Goal: Task Accomplishment & Management: Manage account settings

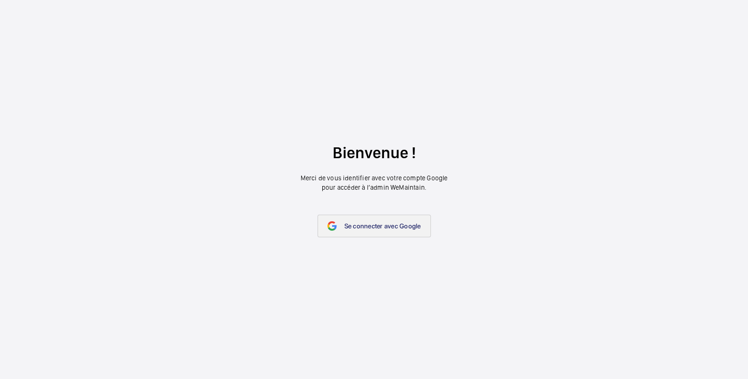
click at [395, 222] on span "Se connecter avec Google" at bounding box center [382, 226] width 77 height 8
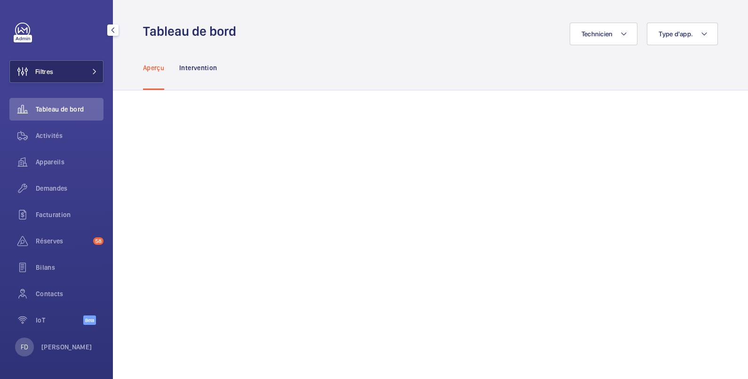
click at [58, 66] on button "Filtres" at bounding box center [56, 71] width 94 height 23
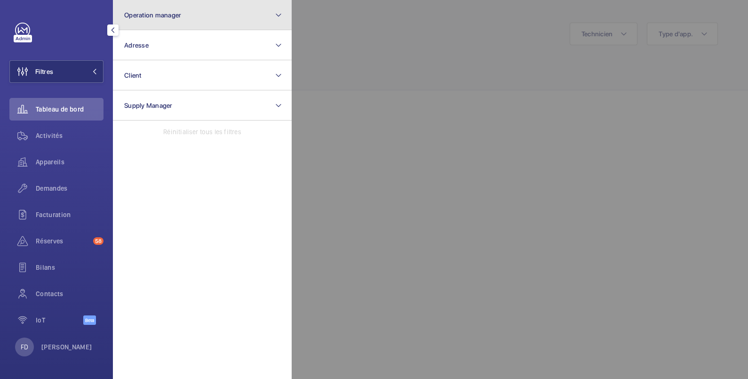
click at [159, 21] on button "Operation manager" at bounding box center [202, 15] width 179 height 30
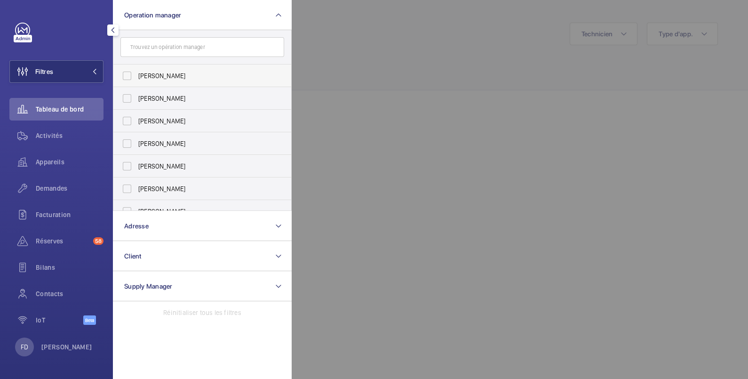
click at [149, 77] on span "[PERSON_NAME]" at bounding box center [202, 75] width 129 height 9
click at [136, 77] on input "[PERSON_NAME]" at bounding box center [127, 75] width 19 height 19
checkbox input "true"
click at [356, 31] on div at bounding box center [666, 189] width 748 height 379
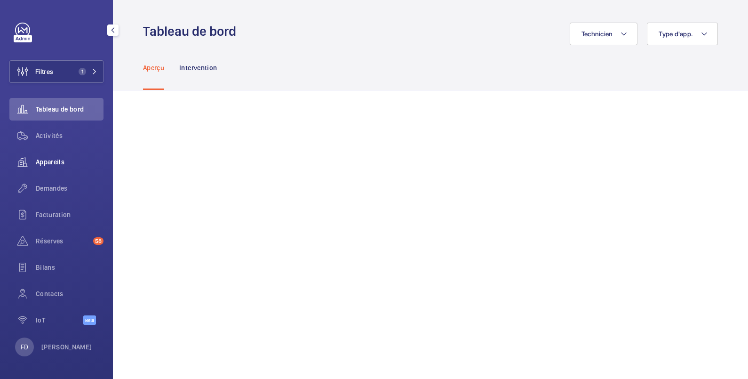
drag, startPoint x: 46, startPoint y: 160, endPoint x: 51, endPoint y: 160, distance: 5.2
click at [45, 160] on span "Appareils" at bounding box center [70, 161] width 68 height 9
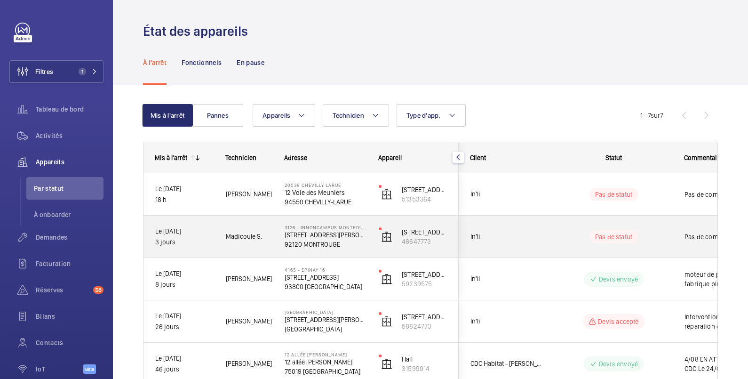
click at [673, 222] on div "Pas de commentaire" at bounding box center [727, 236] width 109 height 40
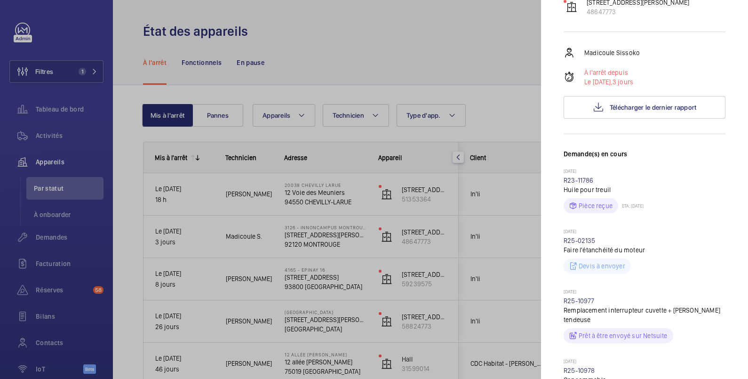
scroll to position [313, 0]
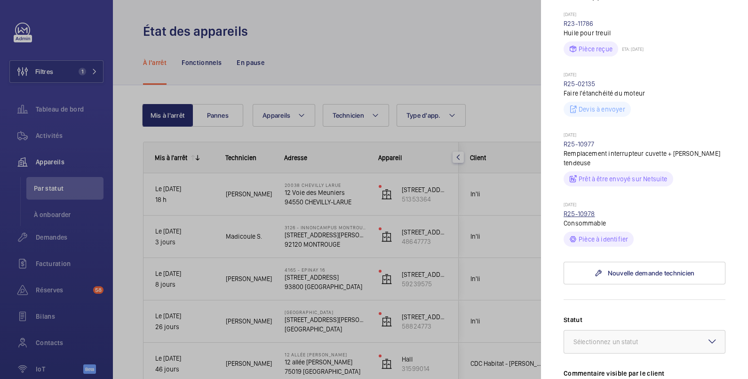
click at [586, 217] on link "R25-10978" at bounding box center [579, 214] width 32 height 8
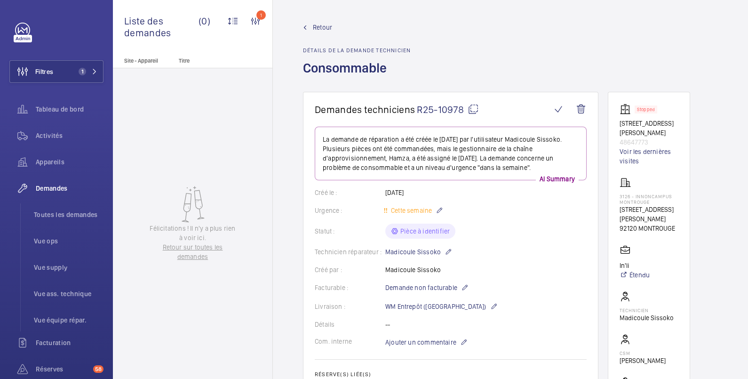
click at [321, 27] on span "Retour" at bounding box center [322, 27] width 19 height 9
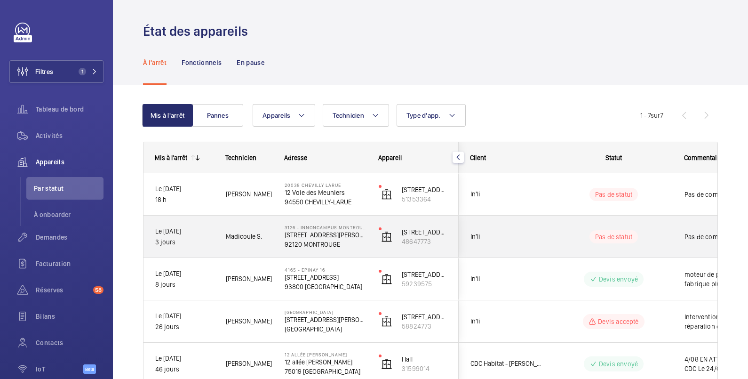
click at [684, 238] on span "Pas de commentaire" at bounding box center [732, 236] width 97 height 9
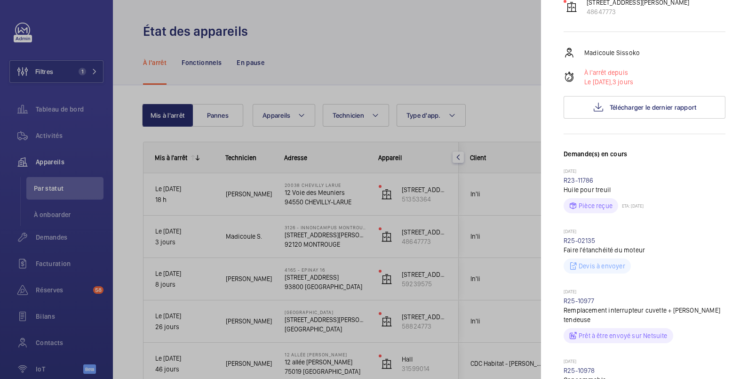
scroll to position [313, 0]
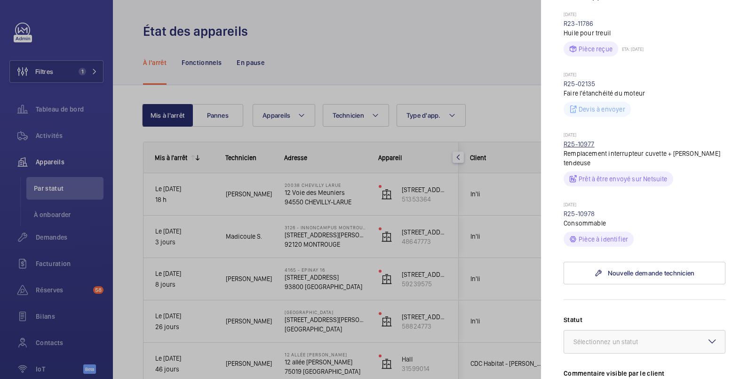
click at [586, 148] on link "R25-10977" at bounding box center [578, 144] width 31 height 8
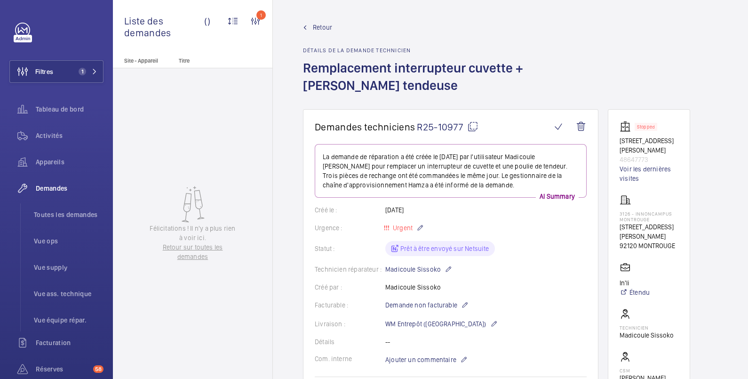
click at [471, 126] on mat-icon at bounding box center [472, 126] width 11 height 11
click at [319, 27] on span "Retour" at bounding box center [322, 27] width 19 height 9
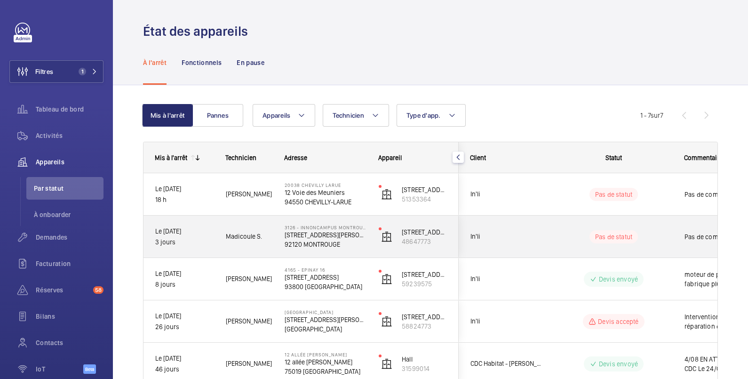
click at [628, 237] on p "Pas de statut" at bounding box center [613, 236] width 37 height 9
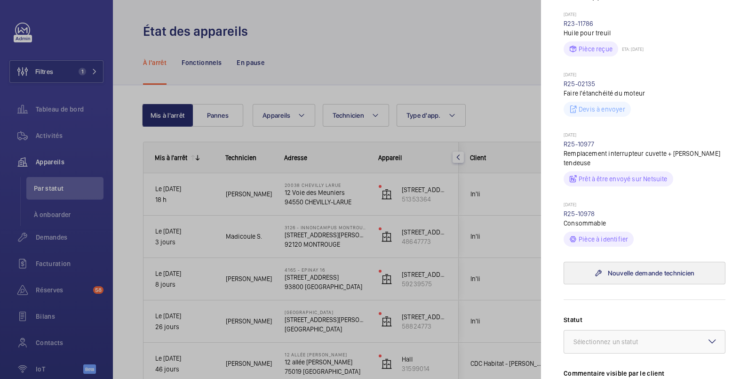
scroll to position [470, 0]
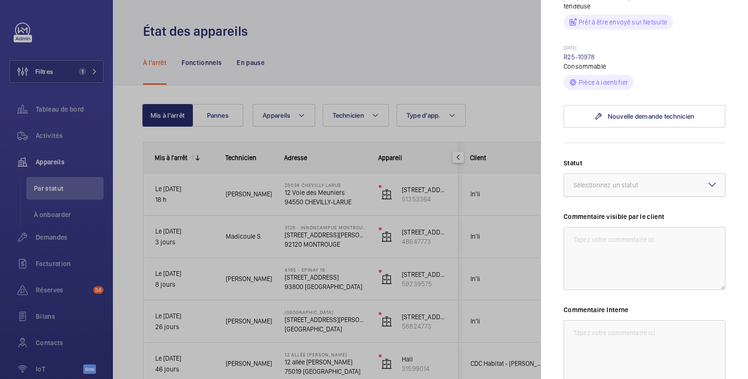
click at [635, 190] on div "Sélectionnez un statut" at bounding box center [617, 184] width 88 height 9
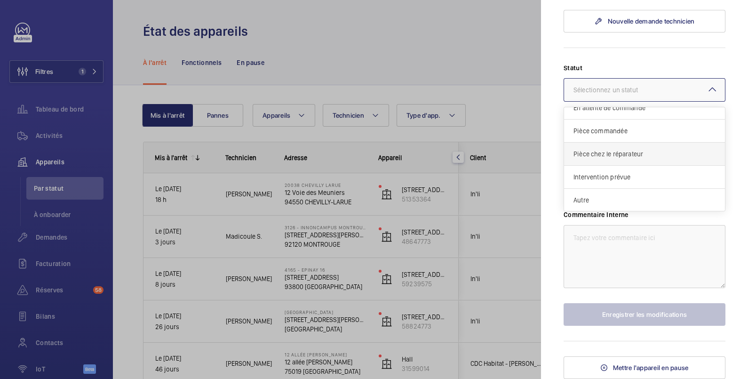
scroll to position [581, 0]
click at [622, 203] on span "Autre" at bounding box center [644, 199] width 142 height 9
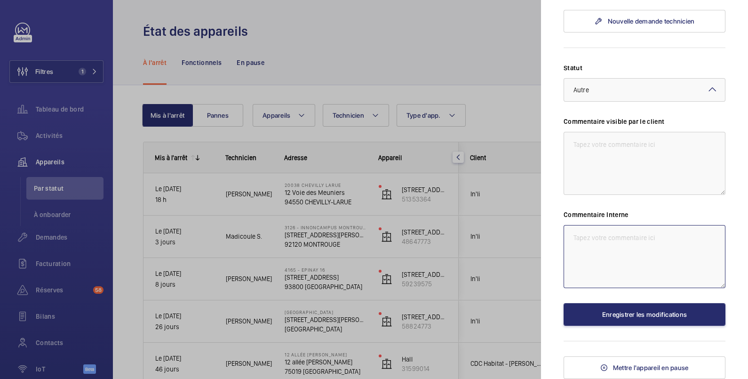
click at [617, 247] on textarea at bounding box center [644, 256] width 162 height 63
type textarea "Pièce en commande"
click at [579, 136] on textarea at bounding box center [644, 163] width 162 height 63
type textarea "pièce en commande"
click at [571, 233] on textarea "Pièce en commande" at bounding box center [644, 256] width 162 height 63
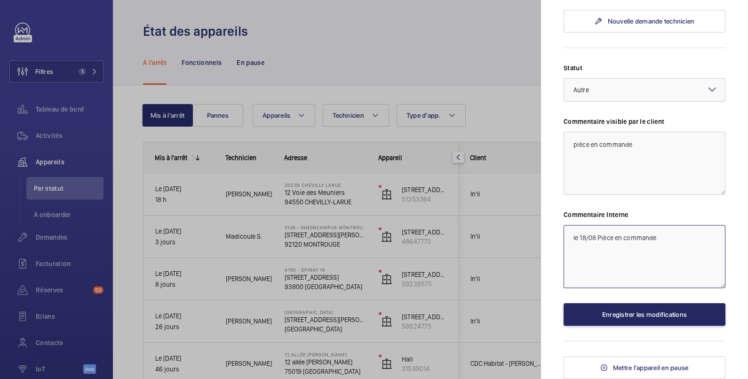
type textarea "le 18/08 Pièce en commande"
click at [662, 313] on button "Enregistrer les modifications" at bounding box center [644, 314] width 162 height 23
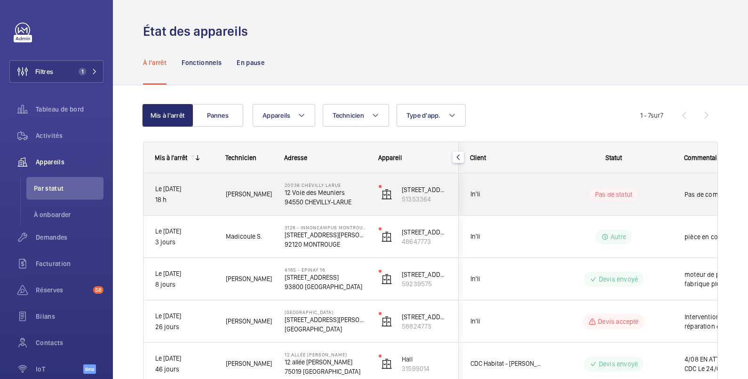
click at [668, 188] on wm-front-pills-cell "Pas de statut" at bounding box center [613, 194] width 117 height 13
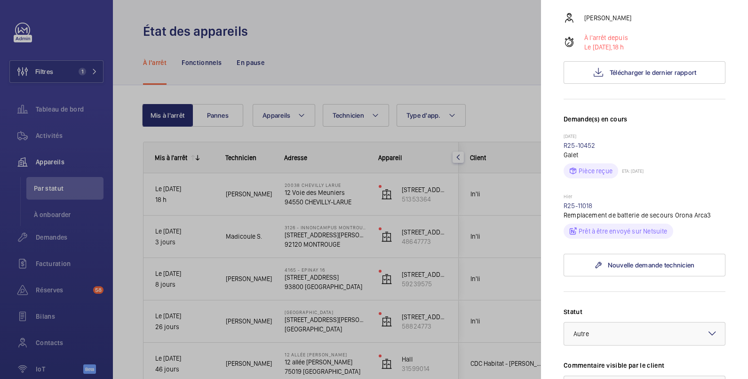
scroll to position [313, 0]
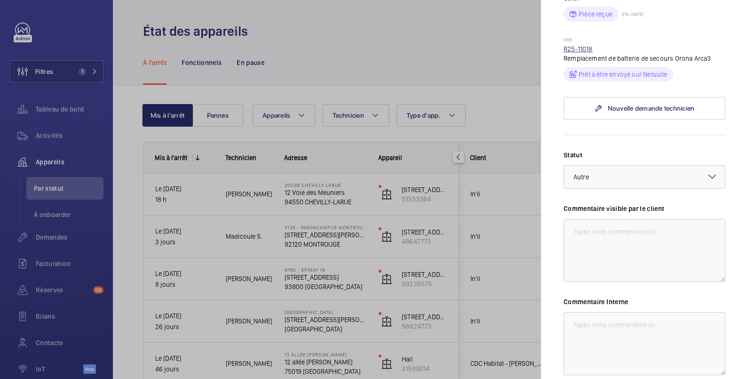
click at [581, 45] on link "R25-11018" at bounding box center [577, 49] width 29 height 8
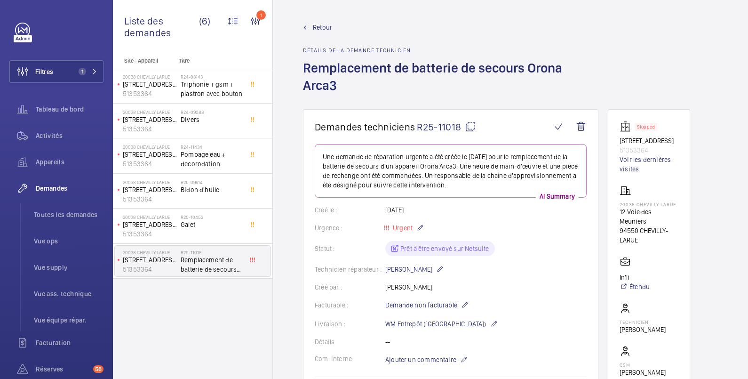
click at [470, 126] on mat-icon at bounding box center [470, 126] width 11 height 11
click at [58, 73] on button "Filtres 1" at bounding box center [56, 71] width 94 height 23
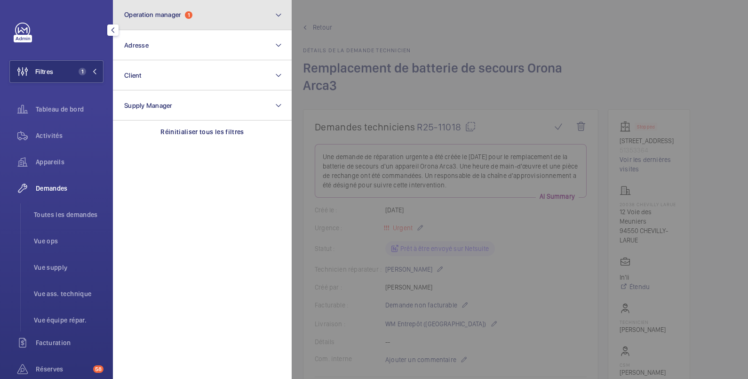
click at [164, 9] on button "Operation manager 1" at bounding box center [202, 15] width 179 height 30
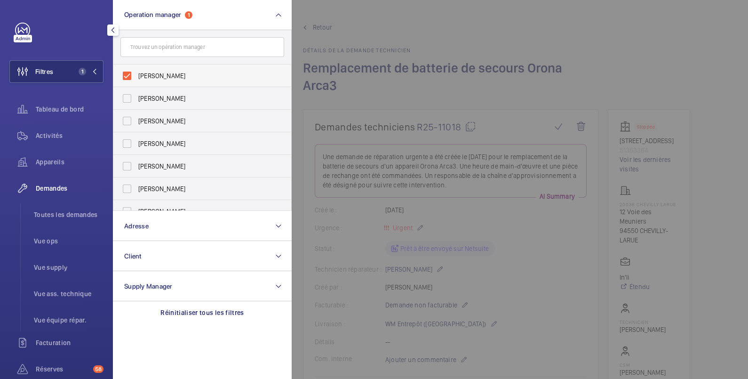
click at [166, 79] on span "[PERSON_NAME]" at bounding box center [202, 75] width 129 height 9
click at [136, 79] on input "[PERSON_NAME]" at bounding box center [127, 75] width 19 height 19
checkbox input "false"
click at [172, 119] on span "[PERSON_NAME]" at bounding box center [202, 120] width 129 height 9
click at [136, 119] on input "[PERSON_NAME]" at bounding box center [127, 120] width 19 height 19
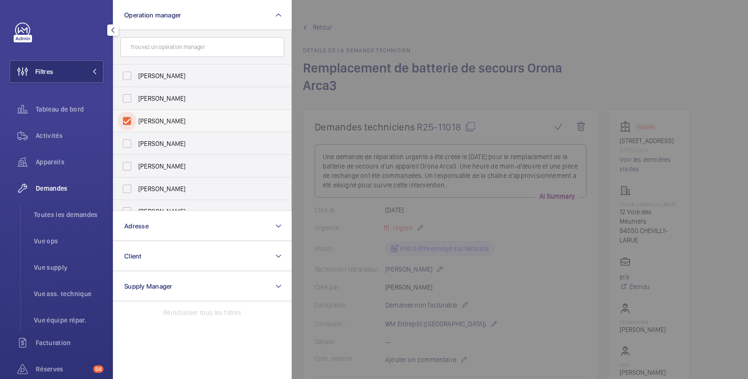
checkbox input "true"
click at [402, 22] on div at bounding box center [666, 189] width 748 height 379
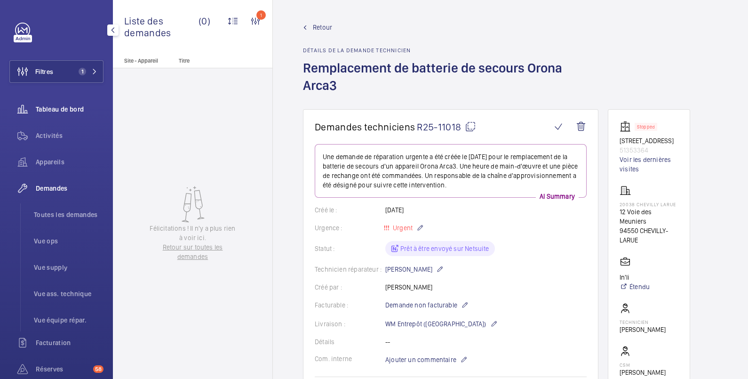
click at [41, 108] on span "Tableau de bord" at bounding box center [70, 108] width 68 height 9
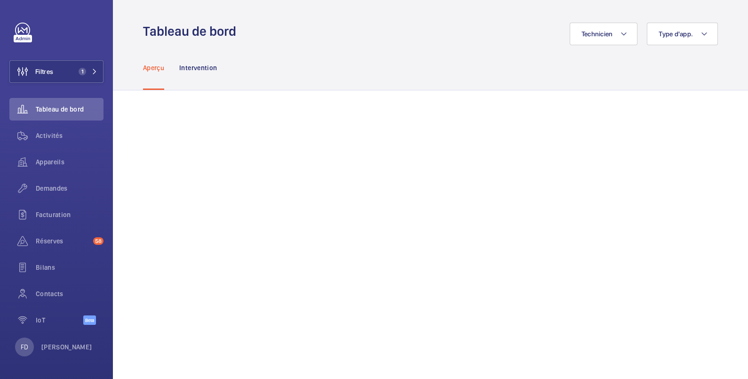
scroll to position [157, 0]
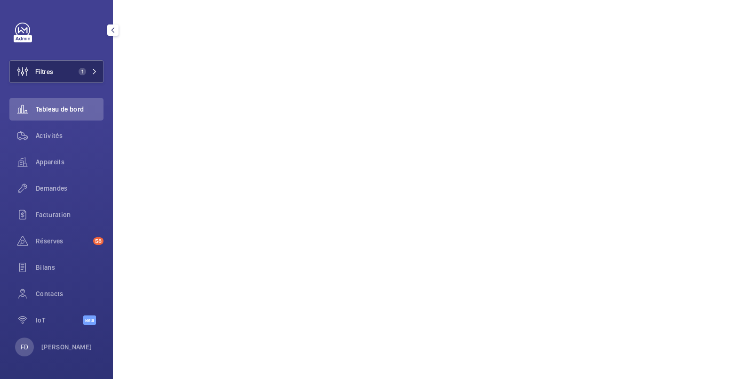
drag, startPoint x: 47, startPoint y: 71, endPoint x: 54, endPoint y: 71, distance: 7.5
click at [47, 71] on span "Filtres" at bounding box center [44, 71] width 18 height 9
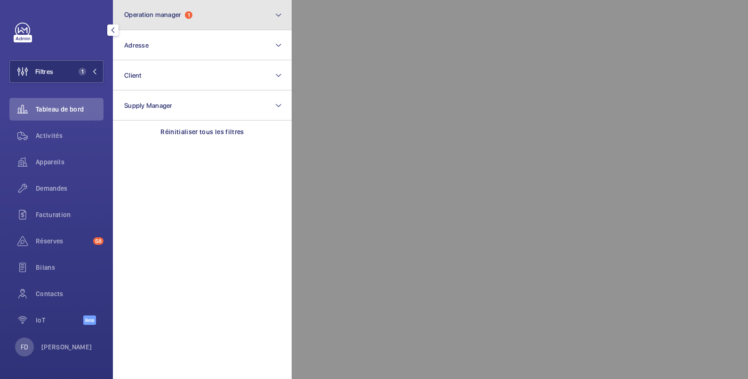
click at [163, 12] on span "Operation manager" at bounding box center [152, 15] width 57 height 8
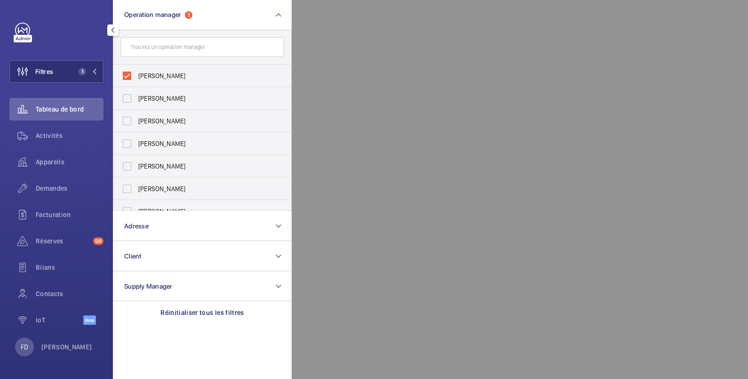
click at [330, 19] on div at bounding box center [666, 189] width 748 height 379
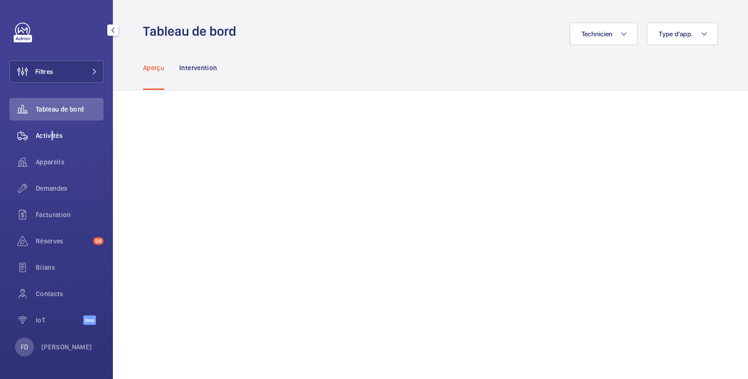
click at [48, 137] on span "Activités" at bounding box center [70, 135] width 68 height 9
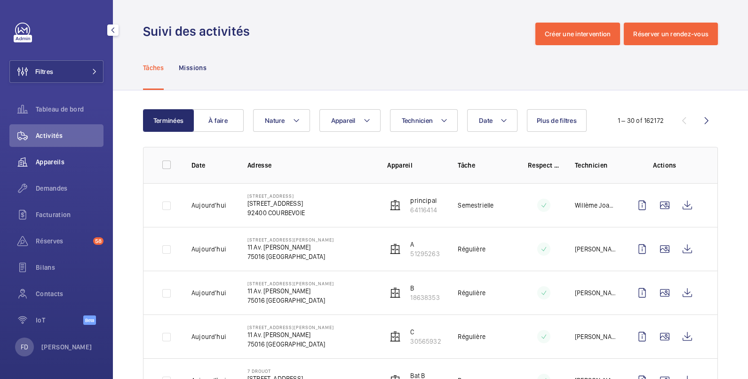
click at [45, 159] on span "Appareils" at bounding box center [70, 161] width 68 height 9
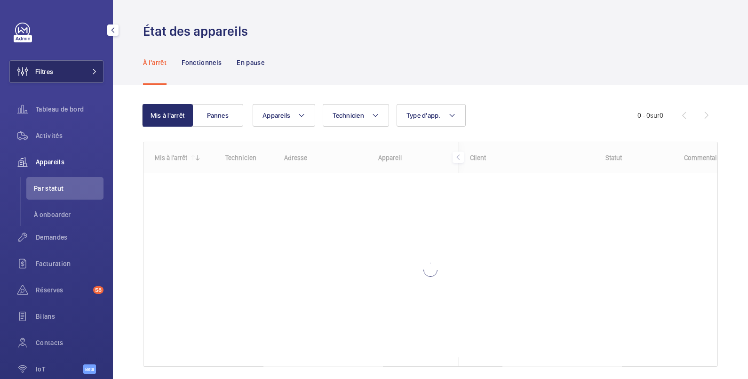
drag, startPoint x: 65, startPoint y: 70, endPoint x: 61, endPoint y: 73, distance: 5.4
click at [61, 73] on button "Filtres" at bounding box center [56, 71] width 94 height 23
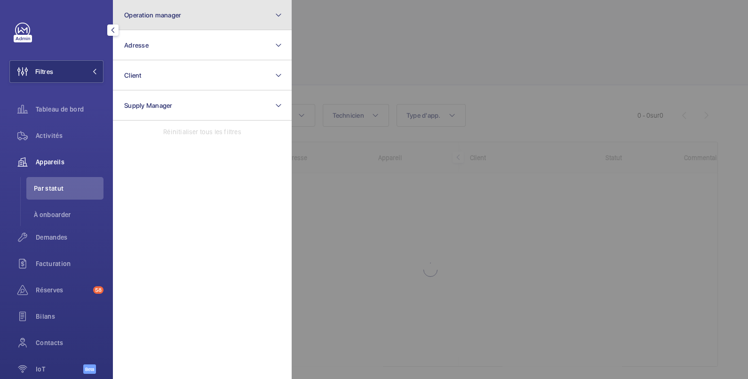
click at [159, 15] on span "Operation manager" at bounding box center [152, 15] width 57 height 8
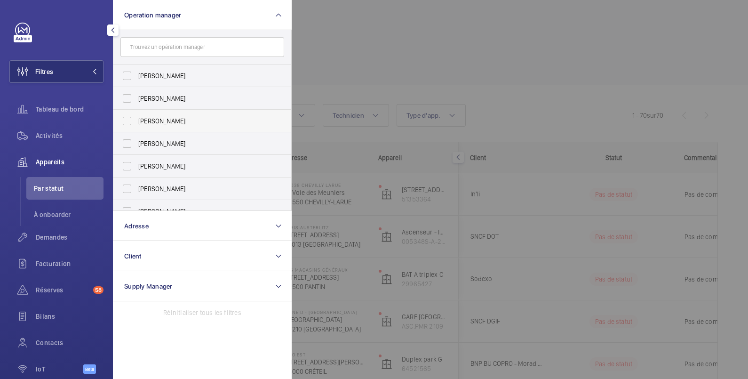
click at [152, 121] on span "[PERSON_NAME]" at bounding box center [202, 120] width 129 height 9
click at [136, 121] on input "[PERSON_NAME]" at bounding box center [127, 120] width 19 height 19
checkbox input "true"
click at [387, 36] on div at bounding box center [666, 189] width 748 height 379
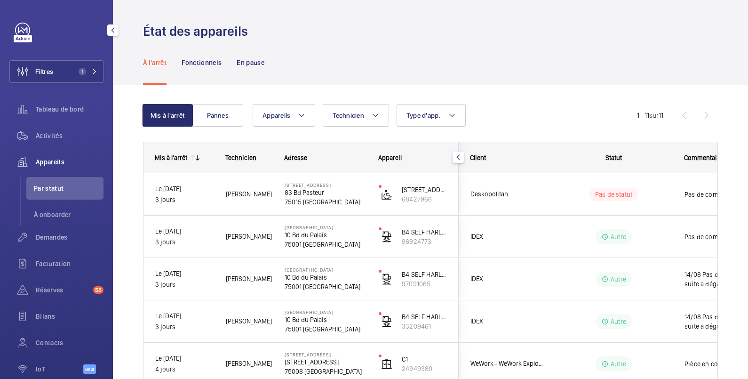
click at [56, 165] on span "Appareils" at bounding box center [70, 161] width 68 height 9
click at [55, 108] on span "Tableau de bord" at bounding box center [70, 108] width 68 height 9
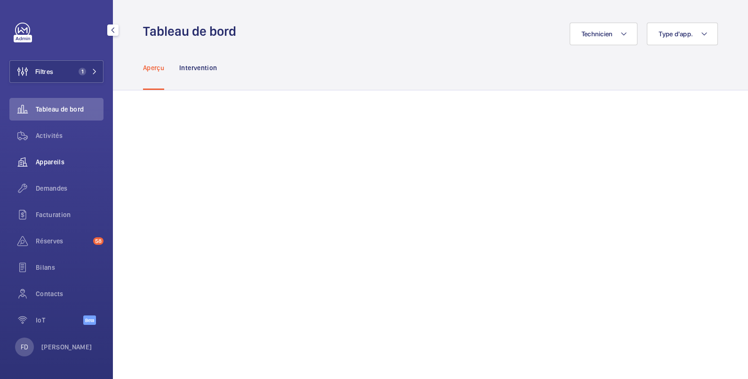
click at [57, 162] on span "Appareils" at bounding box center [70, 161] width 68 height 9
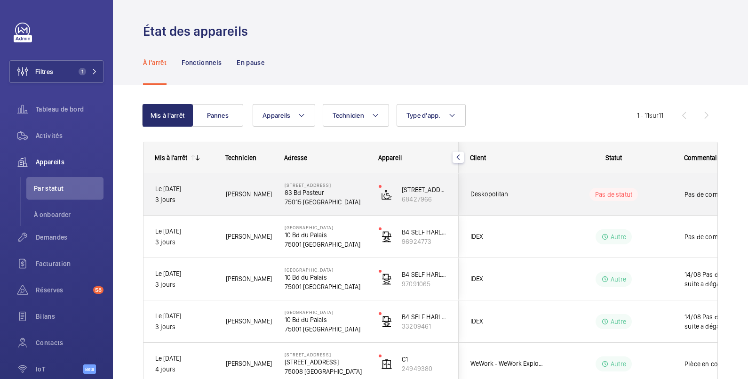
click at [673, 191] on div "Pas de commentaire" at bounding box center [727, 194] width 109 height 40
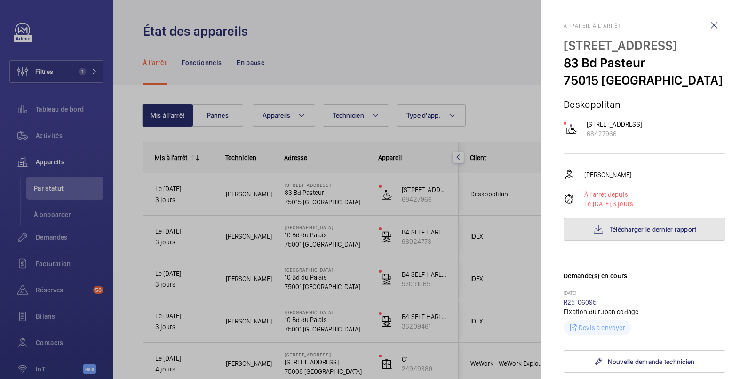
click at [639, 233] on span "Télécharger le dernier rapport" at bounding box center [652, 229] width 87 height 8
click at [490, 104] on div at bounding box center [374, 189] width 748 height 379
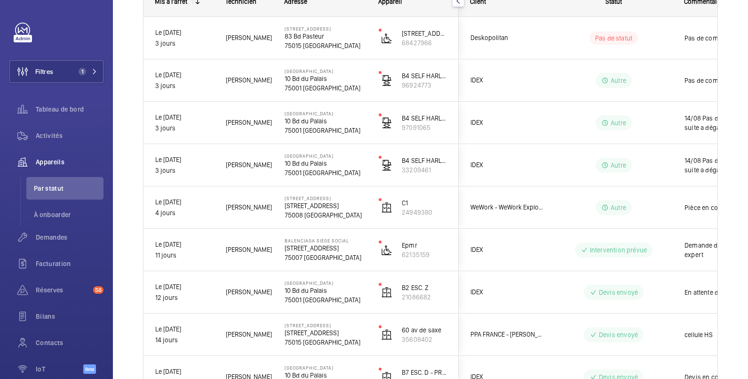
scroll to position [157, 0]
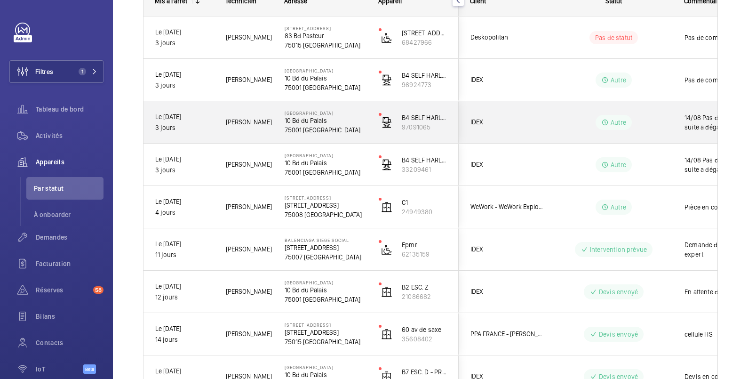
click at [665, 122] on wm-front-pills-cell "Autre" at bounding box center [613, 122] width 117 height 15
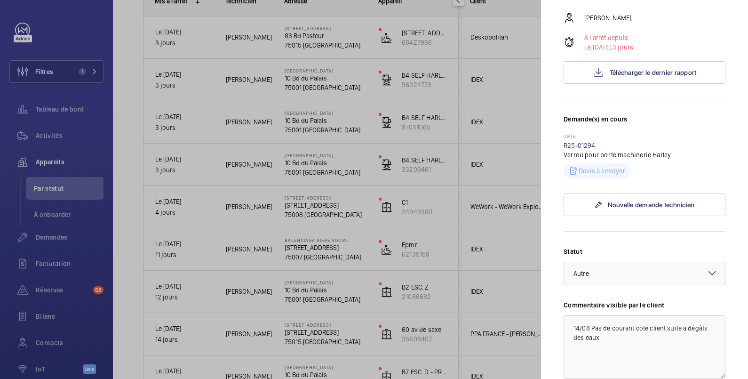
scroll to position [313, 0]
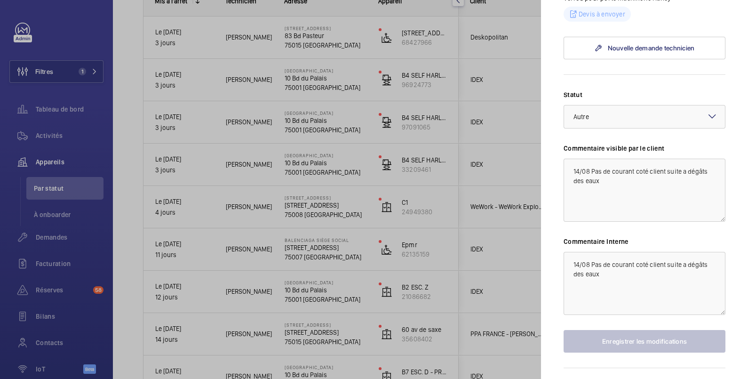
click at [508, 82] on div at bounding box center [374, 189] width 748 height 379
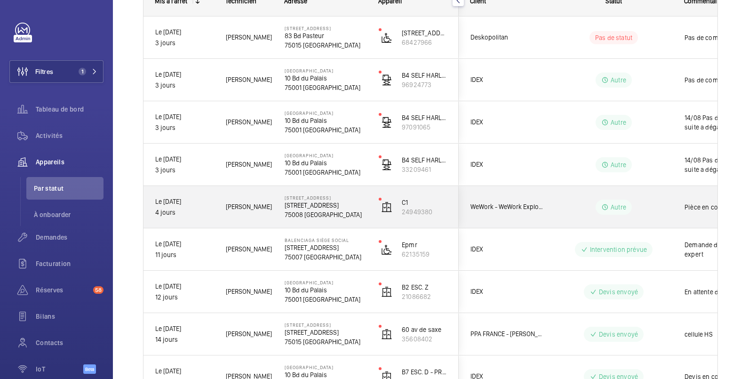
click at [646, 199] on wm-front-pills-cell "Autre" at bounding box center [613, 206] width 117 height 15
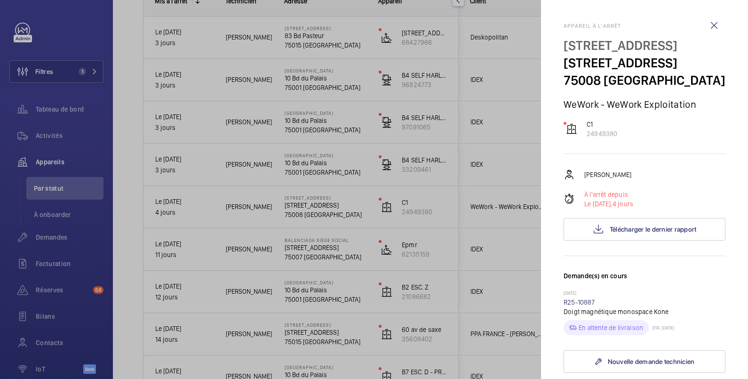
scroll to position [157, 0]
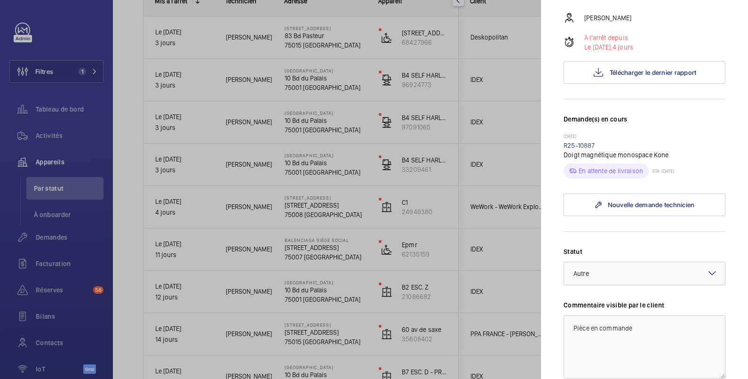
click at [498, 53] on div at bounding box center [374, 189] width 748 height 379
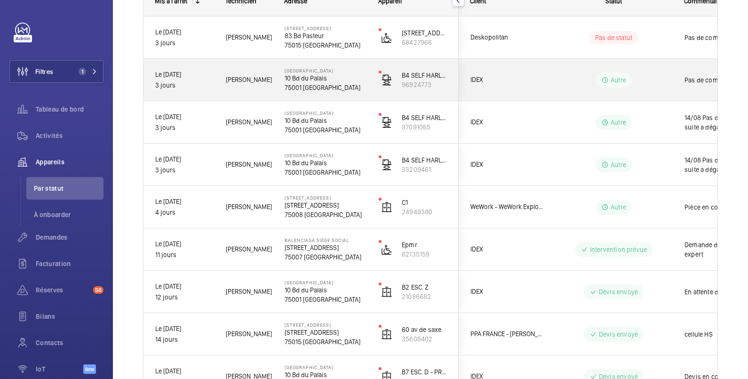
scroll to position [0, 0]
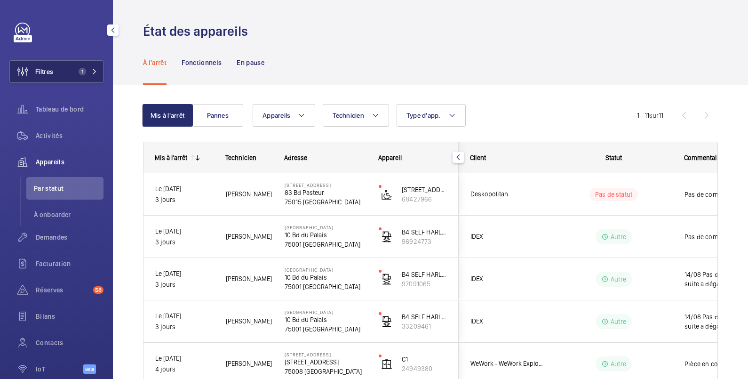
click at [58, 73] on button "Filtres 1" at bounding box center [56, 71] width 94 height 23
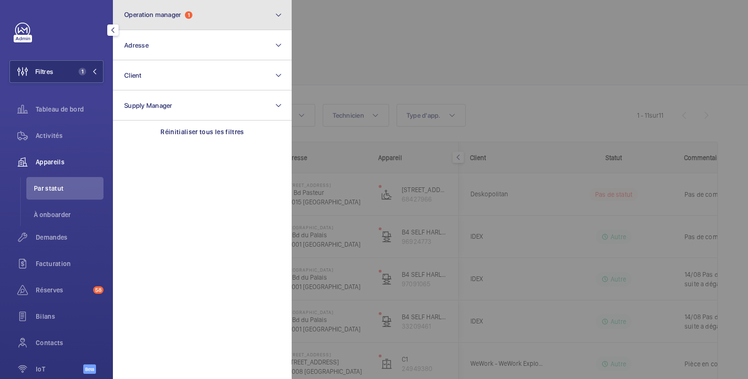
click at [174, 17] on span "Operation manager" at bounding box center [152, 15] width 57 height 8
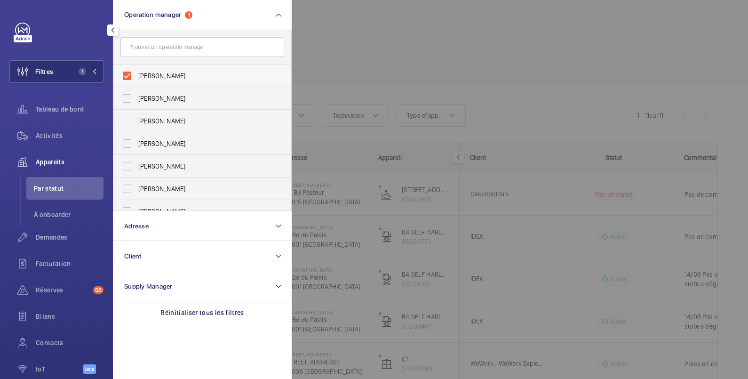
click at [174, 75] on span "[PERSON_NAME]" at bounding box center [202, 75] width 129 height 9
click at [136, 75] on input "[PERSON_NAME]" at bounding box center [127, 75] width 19 height 19
checkbox input "false"
click at [172, 98] on span "[PERSON_NAME]" at bounding box center [202, 98] width 129 height 9
click at [136, 98] on input "[PERSON_NAME]" at bounding box center [127, 98] width 19 height 19
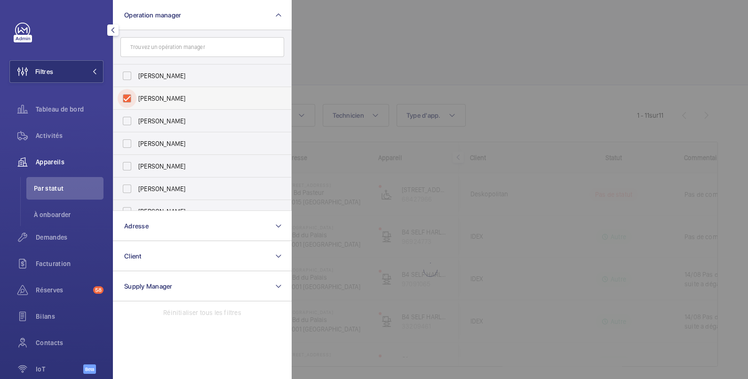
checkbox input "true"
click at [364, 26] on div at bounding box center [666, 189] width 748 height 379
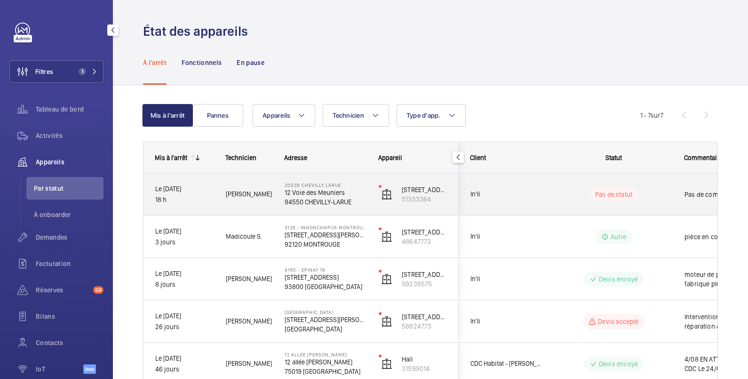
click at [680, 189] on div "Pas de commentaire" at bounding box center [727, 194] width 109 height 40
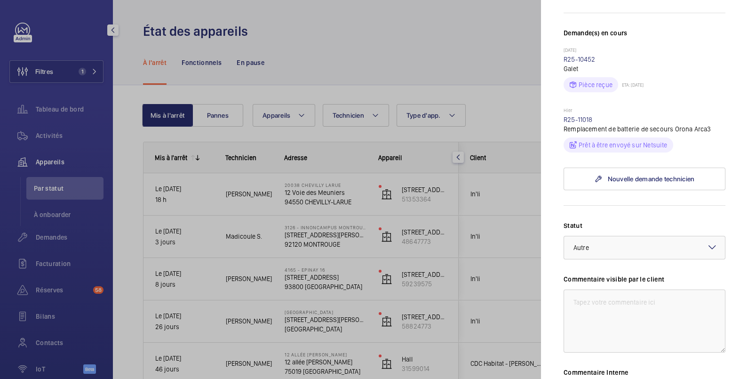
scroll to position [86, 0]
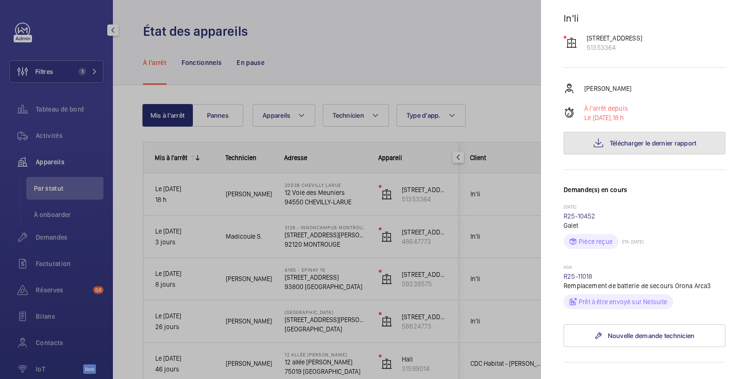
click at [657, 147] on button "Télécharger le dernier rapport" at bounding box center [644, 143] width 162 height 23
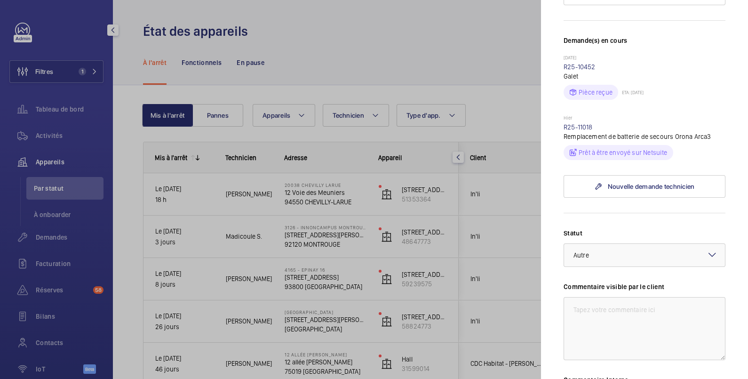
scroll to position [399, 0]
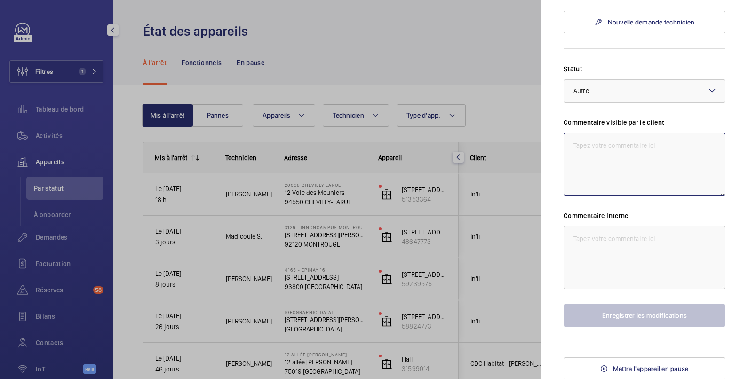
click at [625, 141] on textarea at bounding box center [644, 164] width 162 height 63
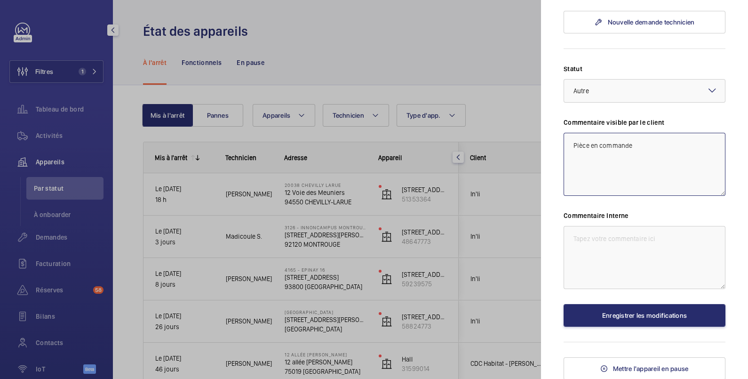
type textarea "Pièce en commande"
click at [634, 239] on textarea at bounding box center [644, 257] width 162 height 63
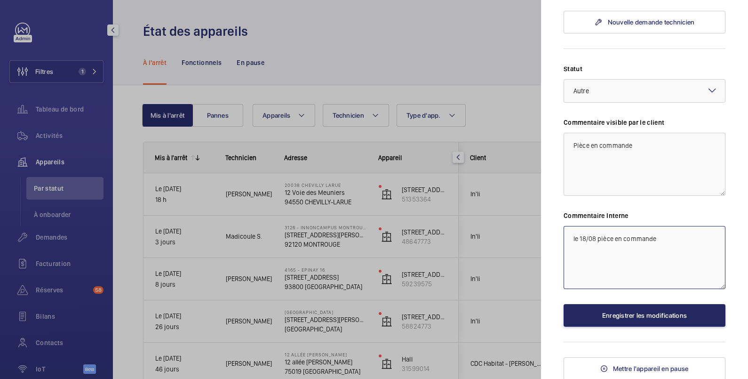
type textarea "le 18/08 pièce en commande"
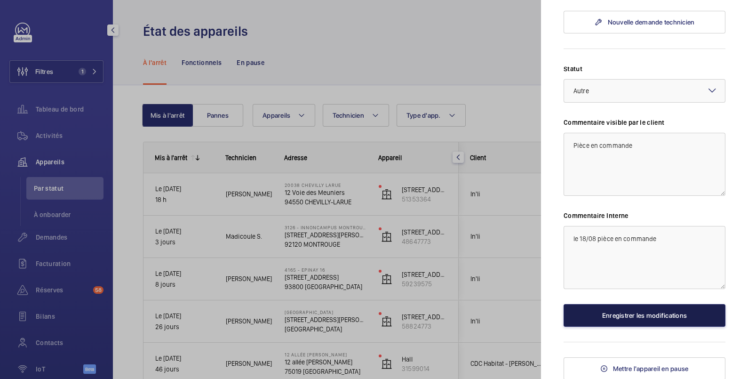
click at [642, 317] on button "Enregistrer les modifications" at bounding box center [644, 315] width 162 height 23
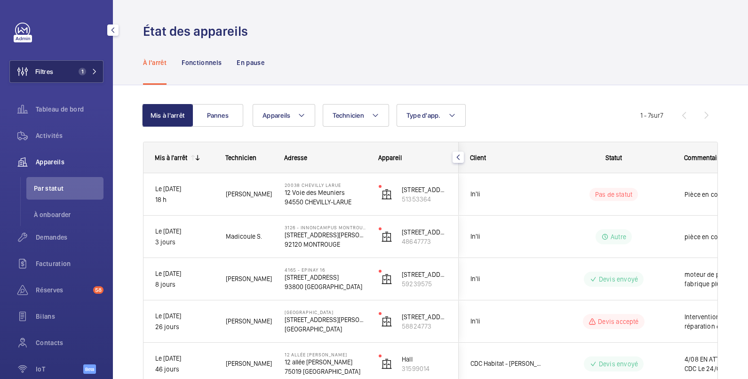
click at [40, 82] on span "Filtres" at bounding box center [31, 71] width 43 height 23
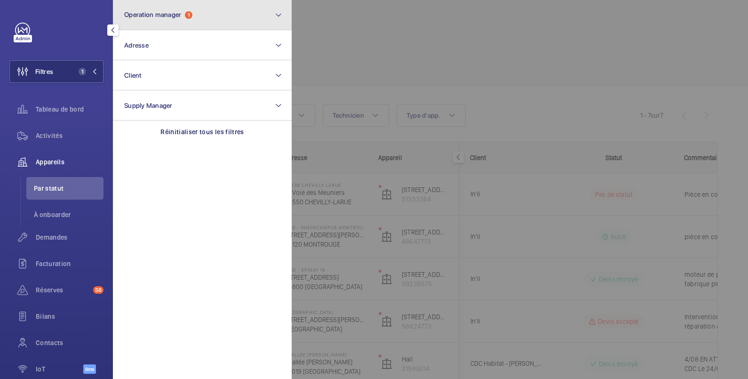
click at [165, 11] on span "Operation manager" at bounding box center [152, 15] width 57 height 8
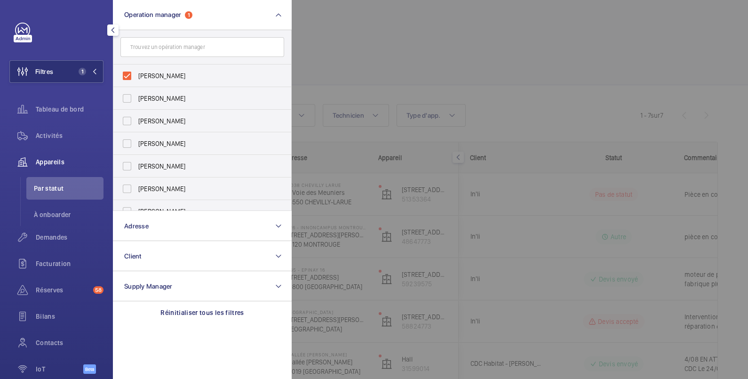
click at [307, 10] on div at bounding box center [666, 189] width 748 height 379
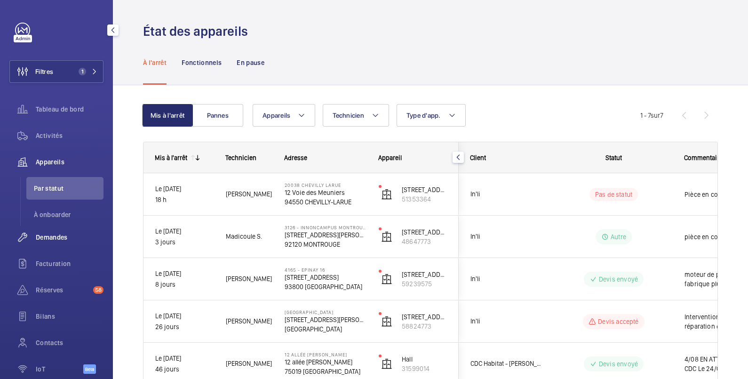
click at [54, 237] on span "Demandes" at bounding box center [70, 236] width 68 height 9
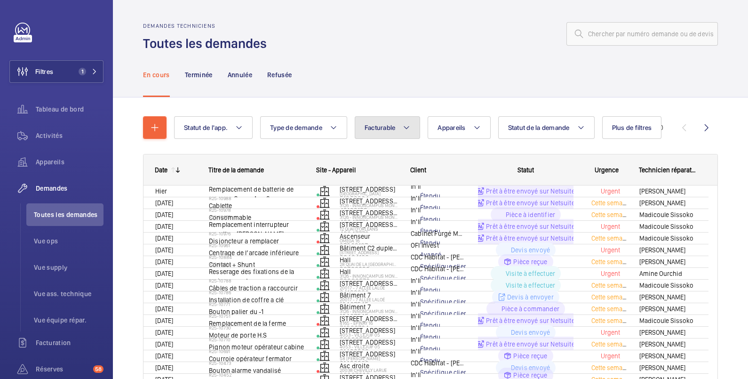
click at [387, 126] on span "Facturable" at bounding box center [379, 128] width 31 height 8
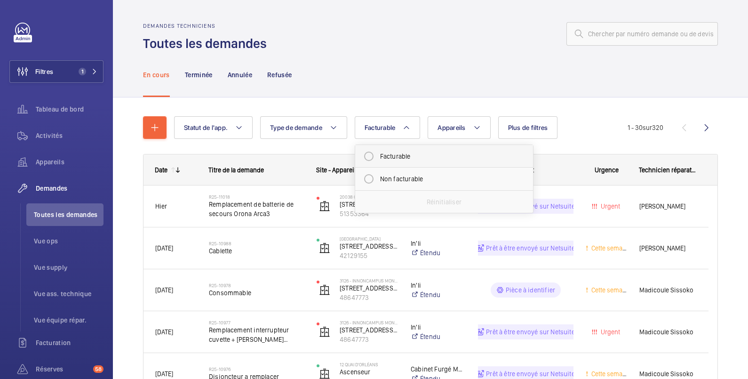
click at [390, 156] on mat-radio-button "Facturable" at bounding box center [443, 156] width 169 height 19
radio input "true"
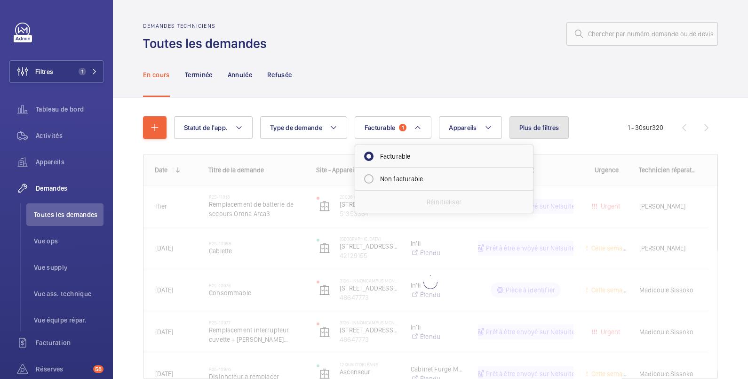
click at [544, 127] on span "Plus de filtres" at bounding box center [539, 128] width 40 height 8
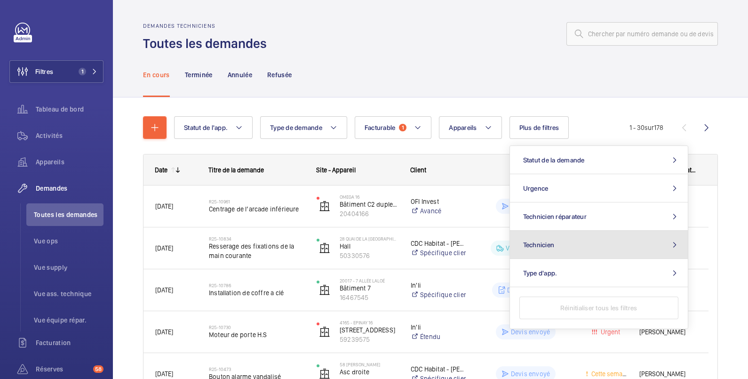
click at [566, 244] on button "Technicien" at bounding box center [599, 244] width 178 height 28
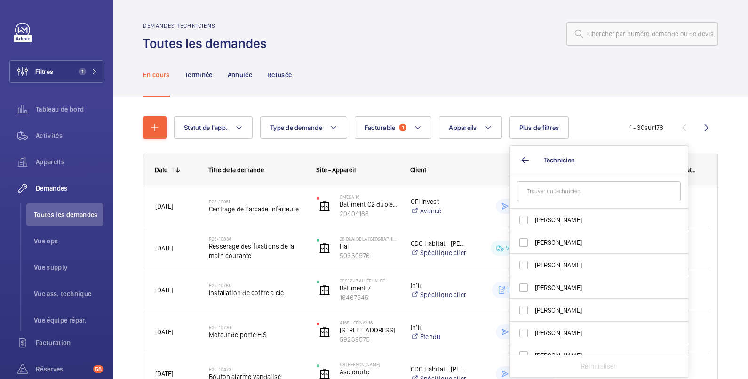
click at [563, 192] on input "text" at bounding box center [599, 191] width 164 height 20
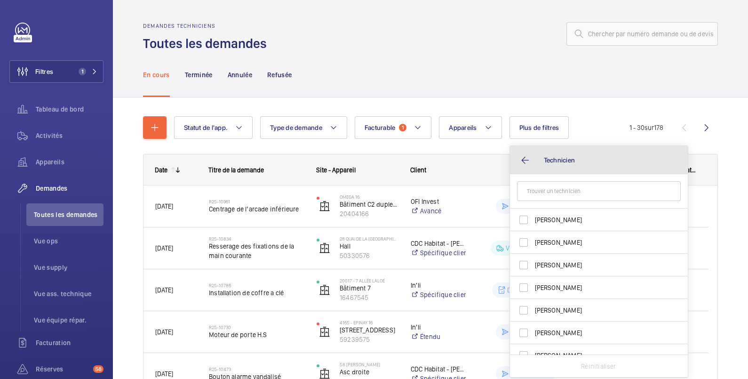
click at [524, 159] on button "Technicien" at bounding box center [599, 160] width 178 height 28
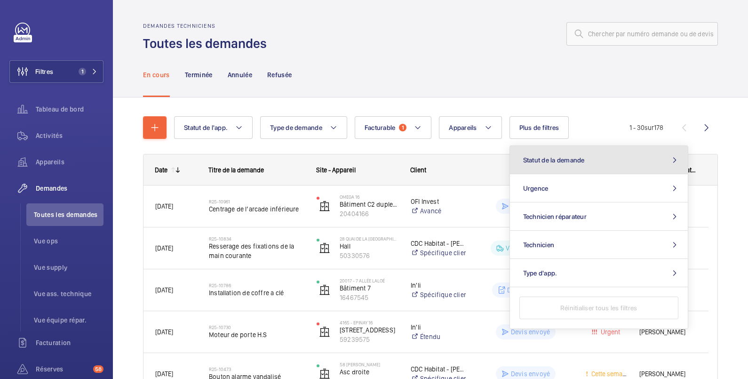
click at [588, 160] on button "Statut de la demande" at bounding box center [599, 160] width 178 height 28
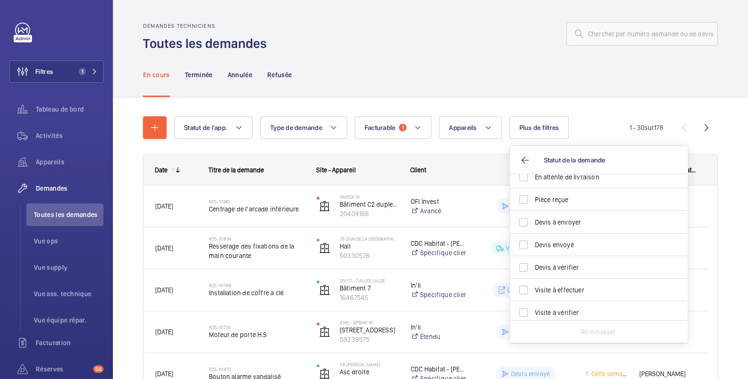
scroll to position [125, 0]
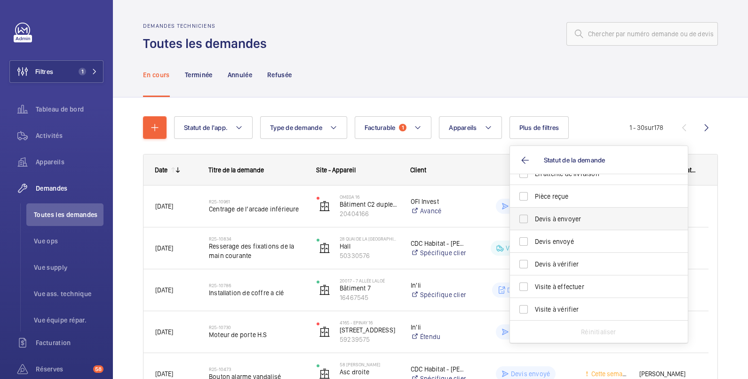
click at [581, 219] on span "Devis à envoyer" at bounding box center [599, 218] width 129 height 9
click at [533, 219] on input "Devis à envoyer" at bounding box center [523, 218] width 19 height 19
checkbox input "true"
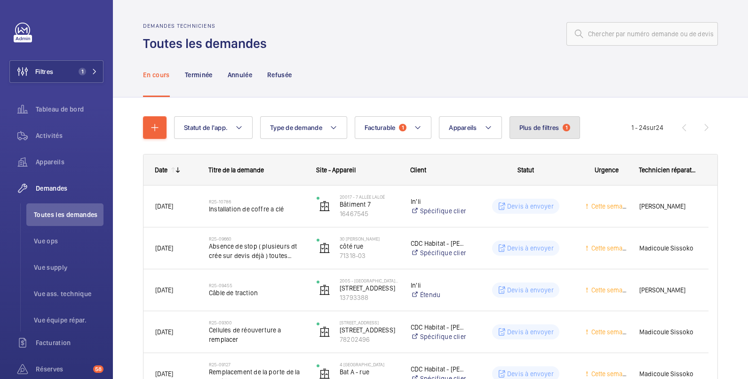
click at [530, 129] on span "Plus de filtres" at bounding box center [539, 128] width 40 height 8
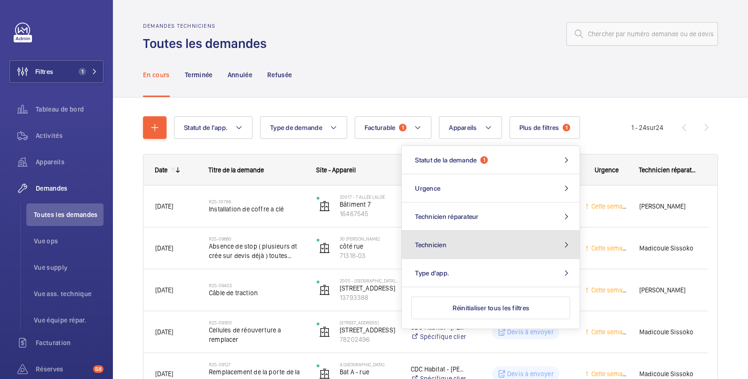
click at [508, 242] on button "Technicien" at bounding box center [491, 244] width 178 height 28
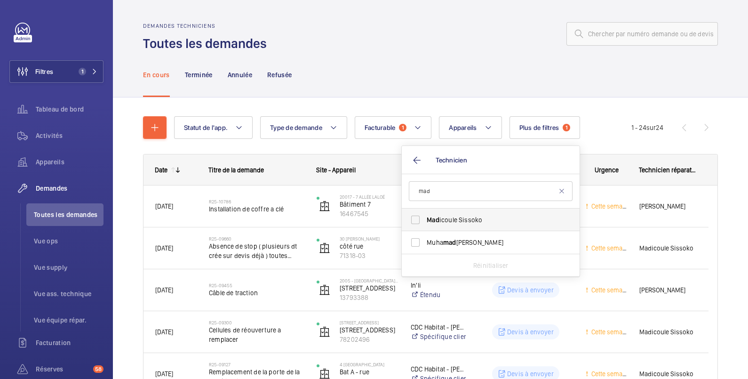
type input "mad"
click at [446, 217] on span "Mad icoule Sissoko" at bounding box center [491, 219] width 129 height 9
click at [425, 217] on input "Mad icoule Sissoko" at bounding box center [415, 219] width 19 height 19
checkbox input "true"
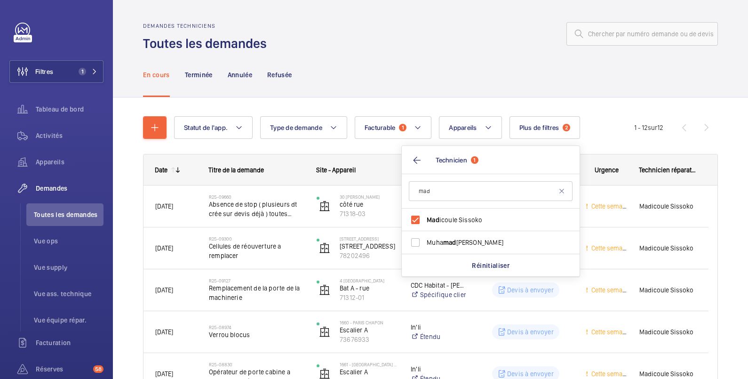
click at [494, 26] on div at bounding box center [494, 34] width 445 height 23
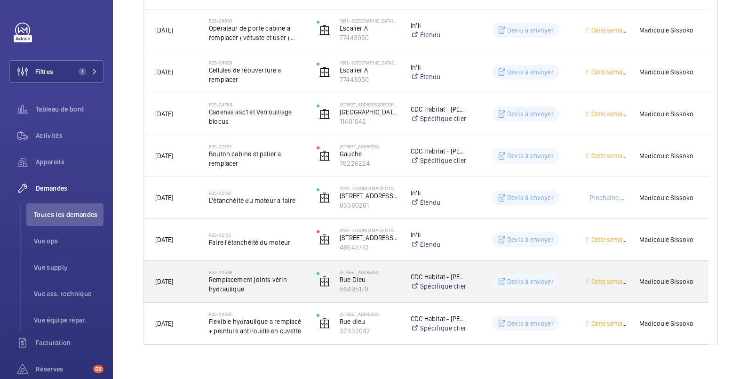
scroll to position [355, 0]
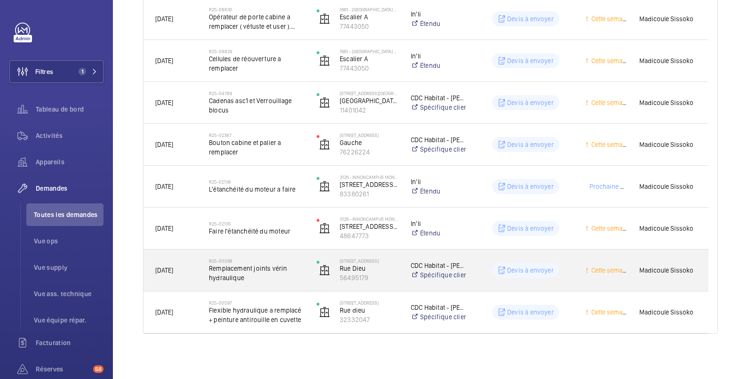
click at [576, 267] on div "Cette semaine" at bounding box center [600, 270] width 53 height 30
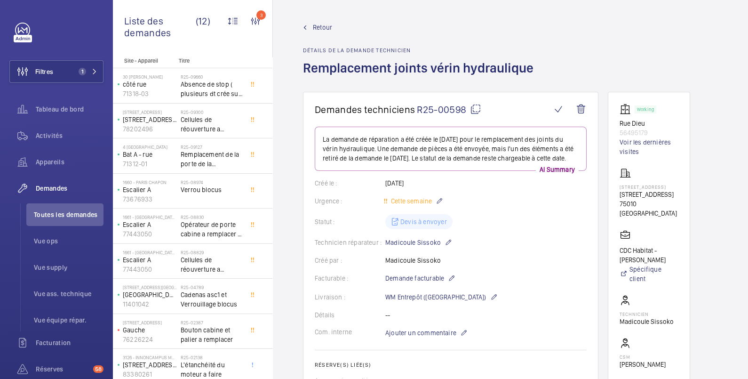
click at [320, 28] on span "Retour" at bounding box center [322, 27] width 19 height 9
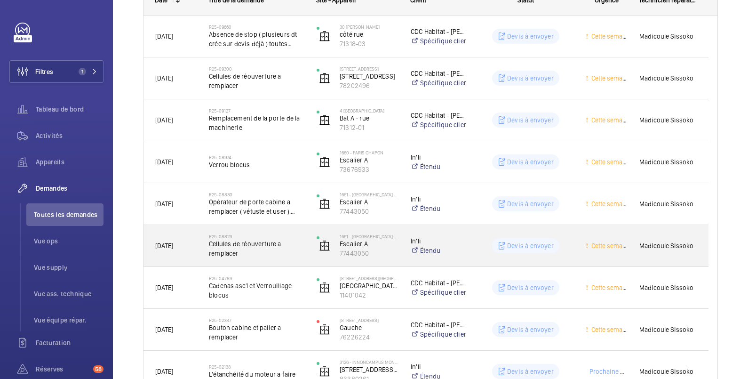
scroll to position [355, 0]
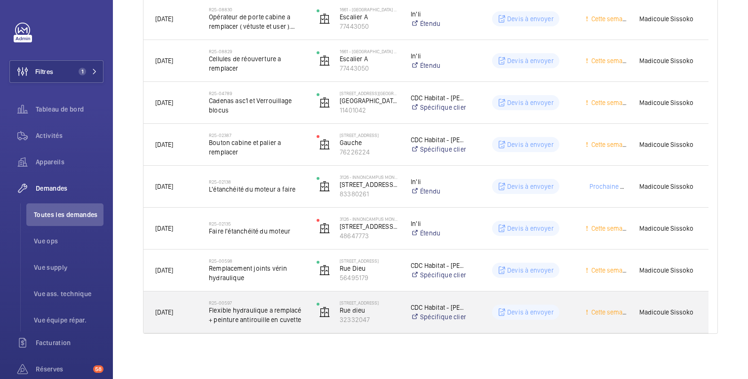
click at [561, 313] on wm-front-pills-cell "Devis à envoyer" at bounding box center [525, 311] width 95 height 15
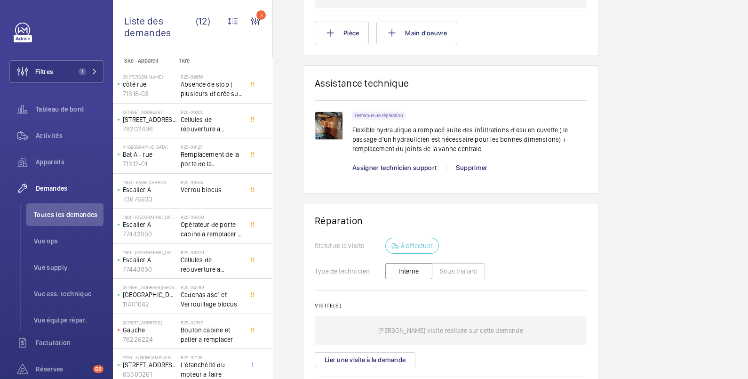
scroll to position [627, 0]
click at [327, 132] on img at bounding box center [329, 125] width 28 height 28
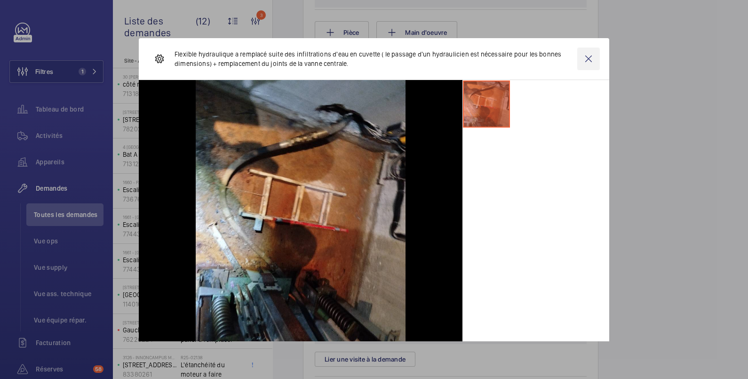
click at [580, 56] on wm-front-icon-button at bounding box center [588, 58] width 23 height 23
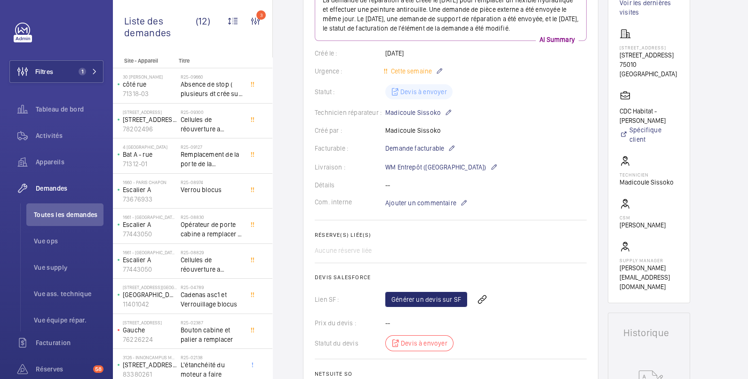
scroll to position [0, 0]
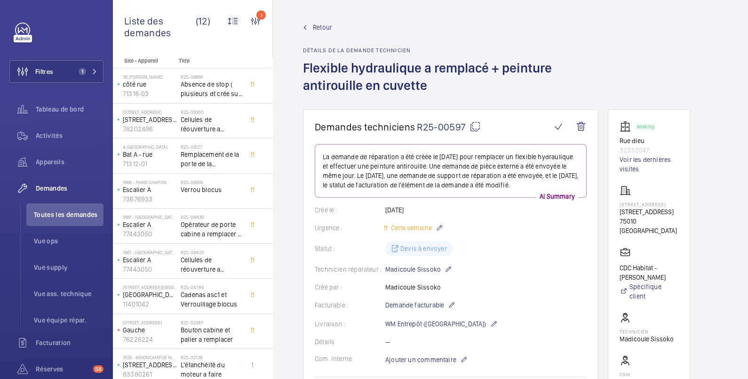
click at [327, 32] on span "Retour" at bounding box center [322, 27] width 19 height 9
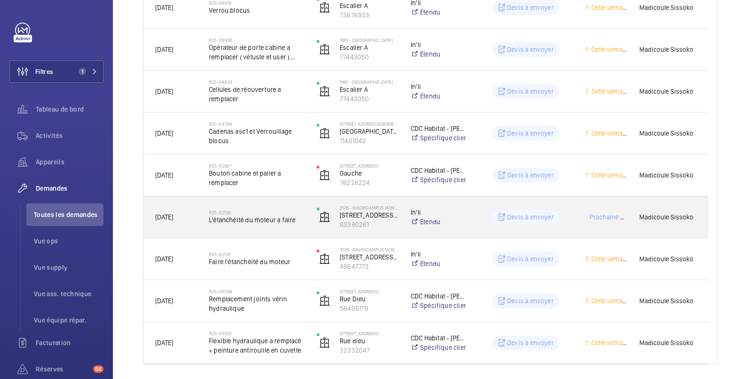
scroll to position [355, 0]
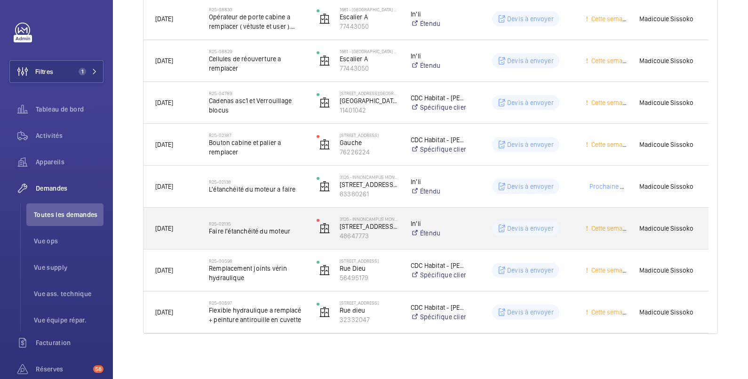
click at [689, 218] on div "Madicoule Sissoko" at bounding box center [668, 228] width 80 height 30
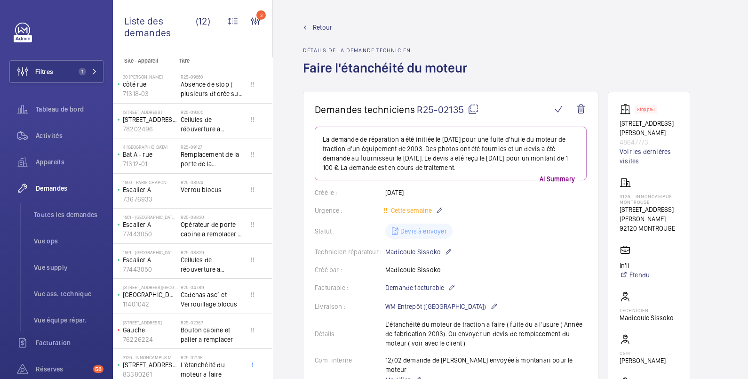
scroll to position [157, 0]
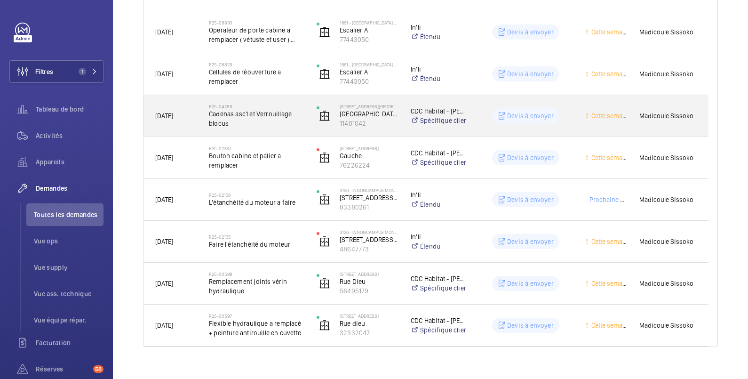
scroll to position [355, 0]
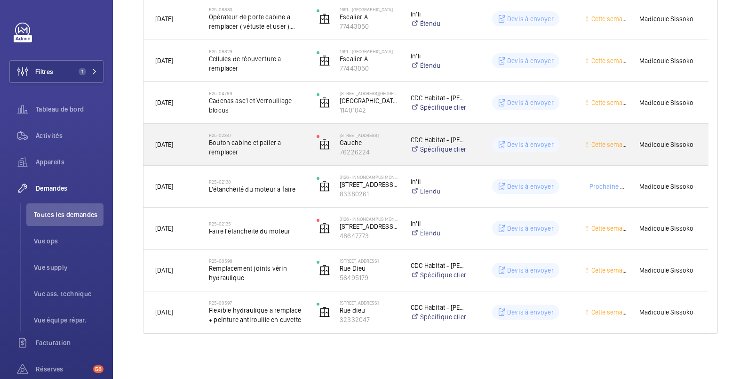
click at [583, 138] on div "Cette semaine" at bounding box center [600, 145] width 53 height 30
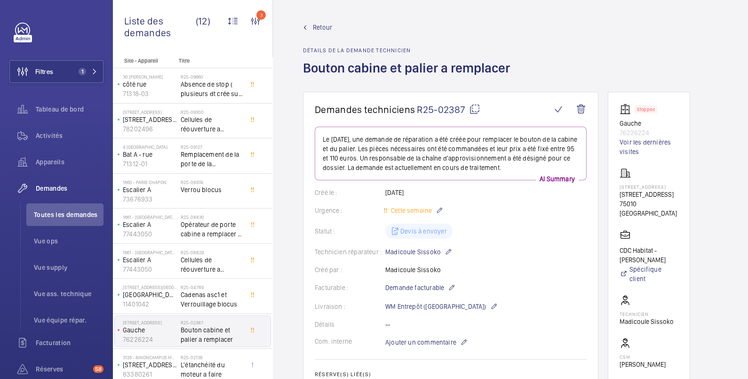
scroll to position [313, 0]
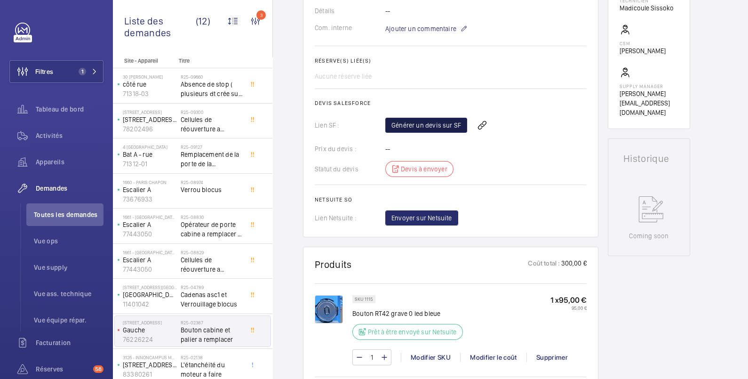
click at [443, 125] on link "Générer un devis sur SF" at bounding box center [426, 125] width 82 height 15
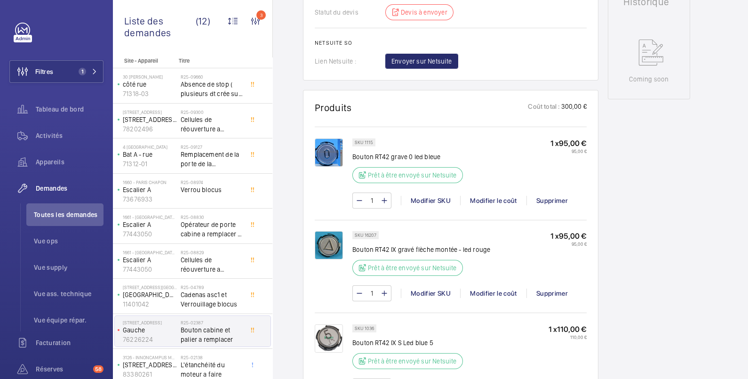
scroll to position [0, 0]
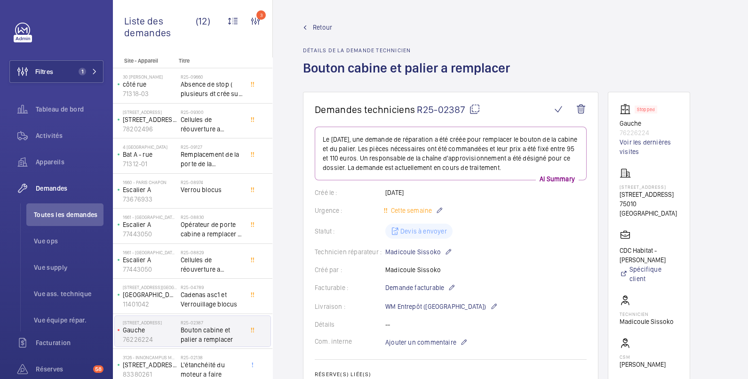
click at [323, 30] on span "Retour" at bounding box center [322, 27] width 19 height 9
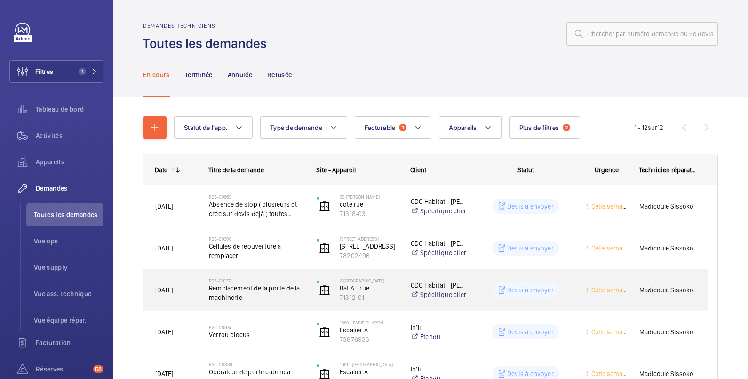
click at [492, 280] on div "Devis à envoyer" at bounding box center [519, 290] width 107 height 34
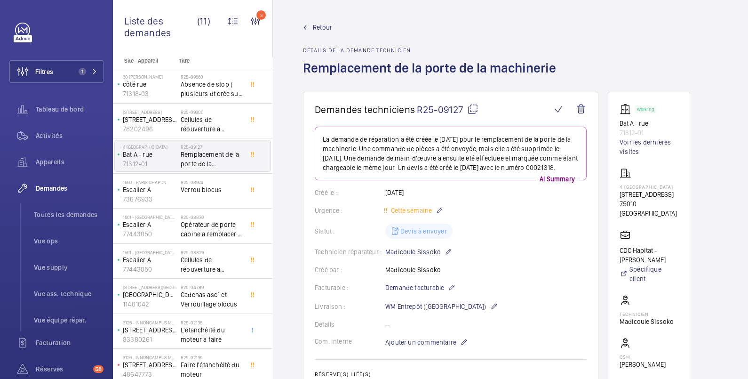
click at [316, 26] on span "Retour" at bounding box center [322, 27] width 19 height 9
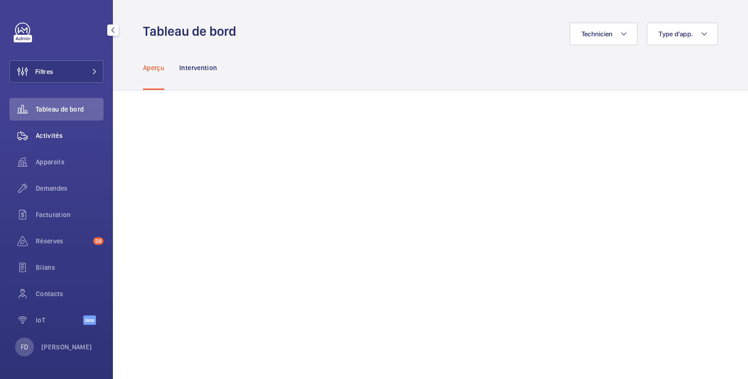
click at [56, 136] on span "Activités" at bounding box center [70, 135] width 68 height 9
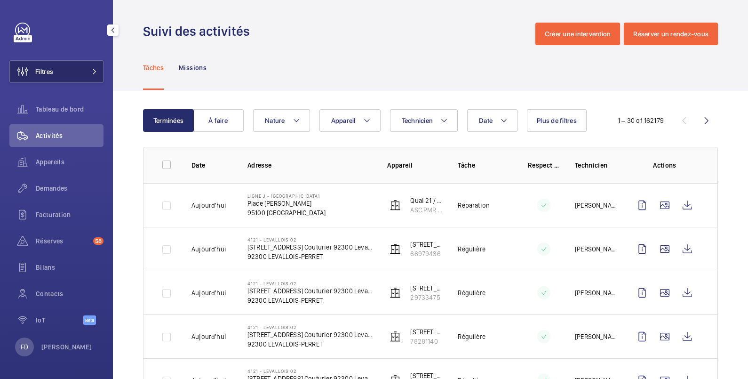
click at [78, 79] on button "Filtres" at bounding box center [56, 71] width 94 height 23
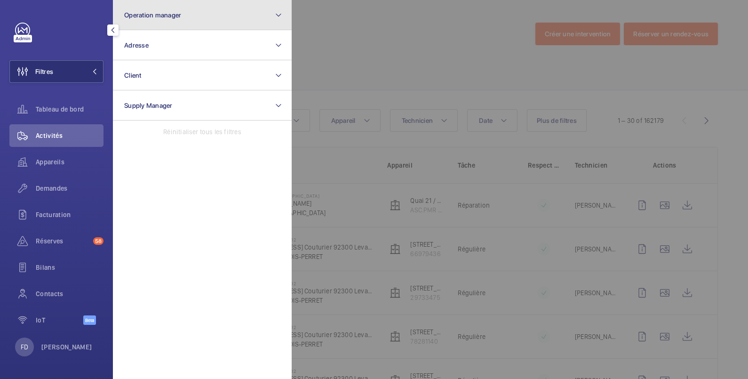
click at [151, 13] on span "Operation manager" at bounding box center [152, 15] width 57 height 8
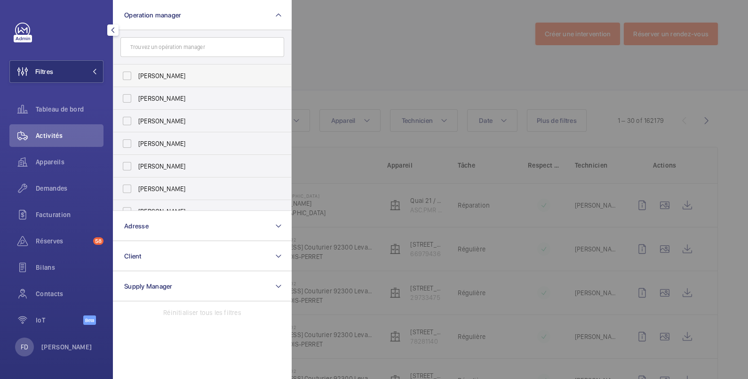
click at [153, 78] on span "[PERSON_NAME]" at bounding box center [202, 75] width 129 height 9
click at [136, 78] on input "[PERSON_NAME]" at bounding box center [127, 75] width 19 height 19
checkbox input "true"
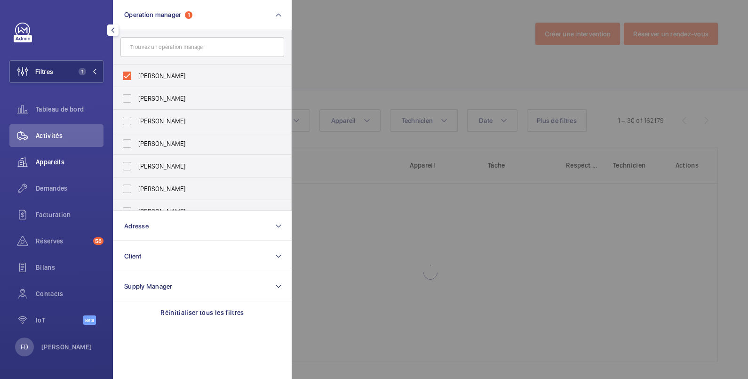
click at [48, 161] on span "Appareils" at bounding box center [70, 161] width 68 height 9
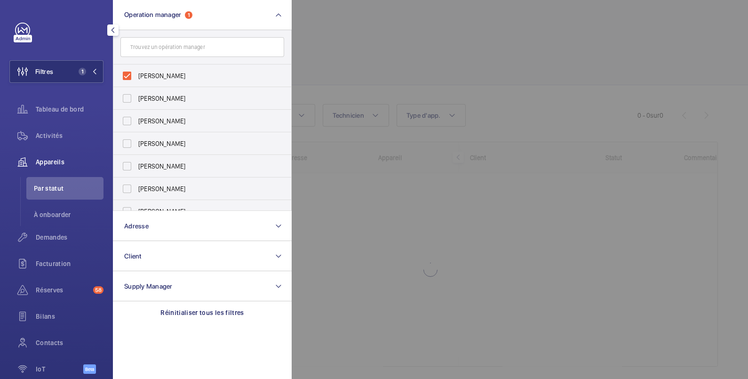
click at [450, 40] on div at bounding box center [666, 189] width 748 height 379
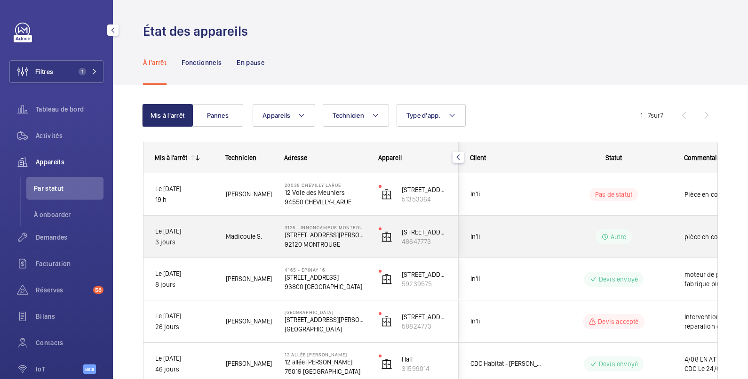
click at [658, 237] on wm-front-pills-cell "Autre" at bounding box center [613, 236] width 117 height 15
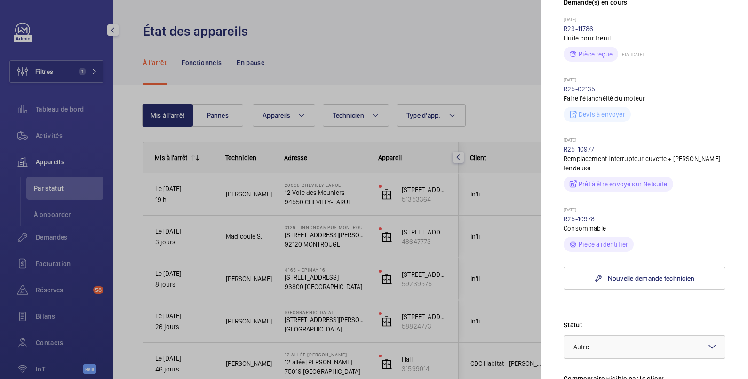
scroll to position [313, 0]
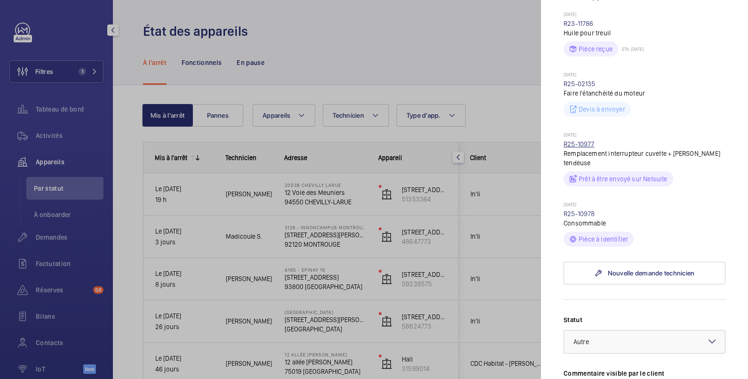
click at [581, 148] on link "R25-10977" at bounding box center [578, 144] width 31 height 8
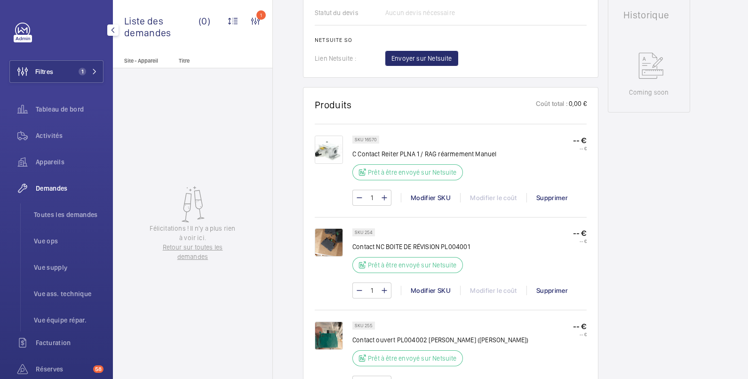
scroll to position [470, 0]
